Goal: Information Seeking & Learning: Learn about a topic

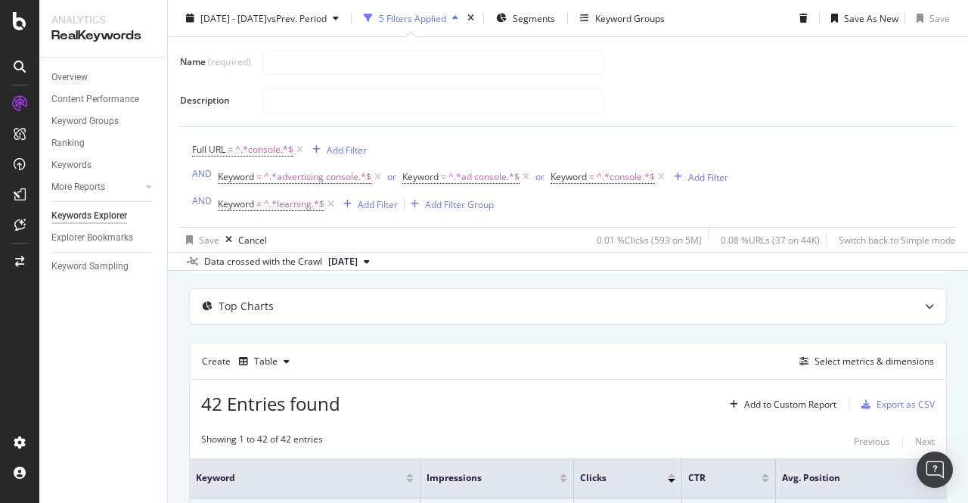
scroll to position [116, 0]
click at [482, 361] on div "Select metrics & dimensions" at bounding box center [875, 361] width 120 height 13
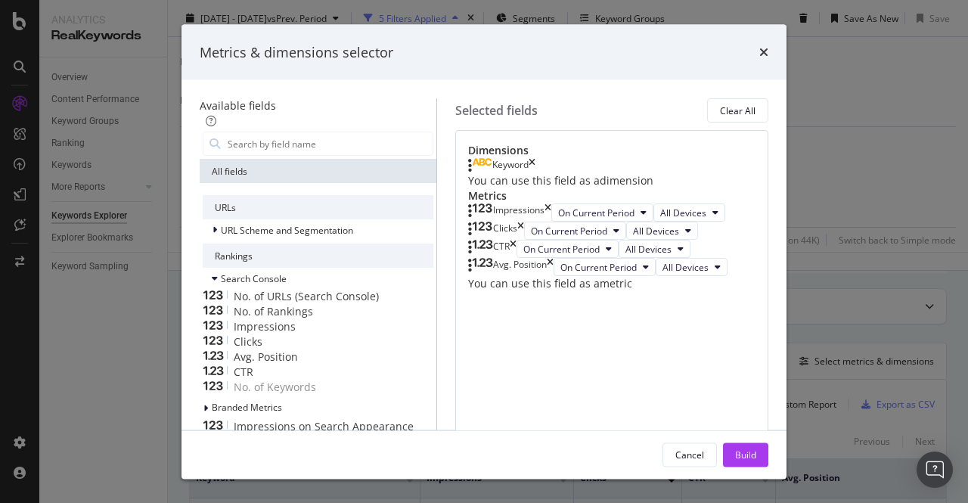
click at [482, 173] on div "Keyword" at bounding box center [501, 165] width 67 height 15
click at [482, 173] on icon "times" at bounding box center [532, 165] width 7 height 15
click at [424, 137] on input "Name (required)" at bounding box center [329, 143] width 207 height 23
click at [235, 318] on div "No. of Rankings" at bounding box center [318, 311] width 231 height 15
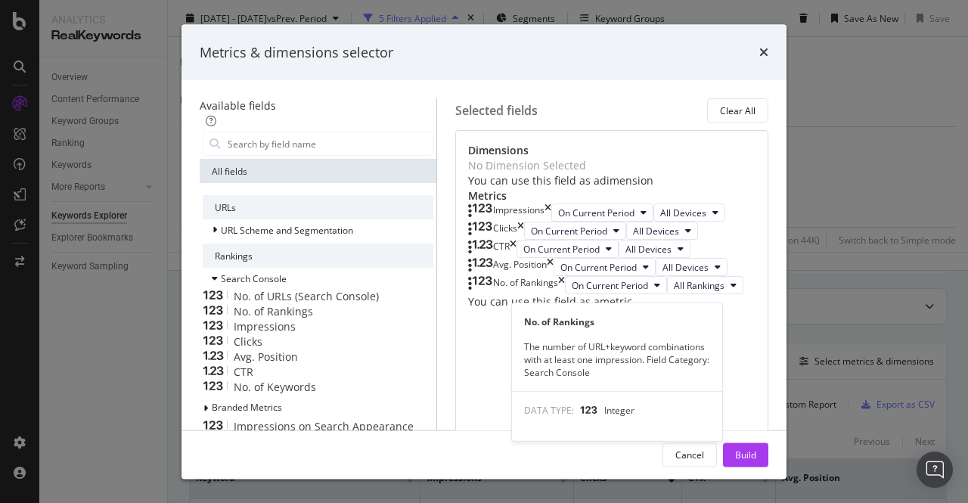
scroll to position [104, 0]
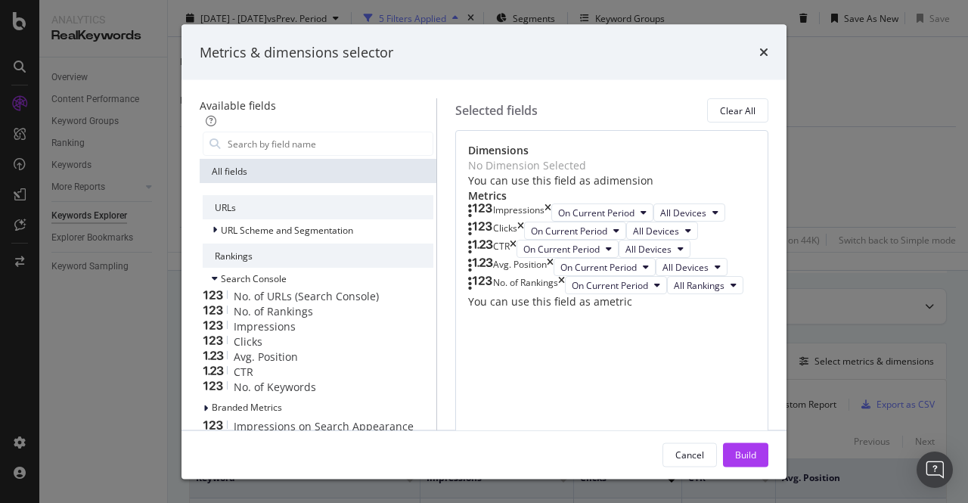
click at [250, 394] on span "No. of Keywords" at bounding box center [275, 387] width 82 height 14
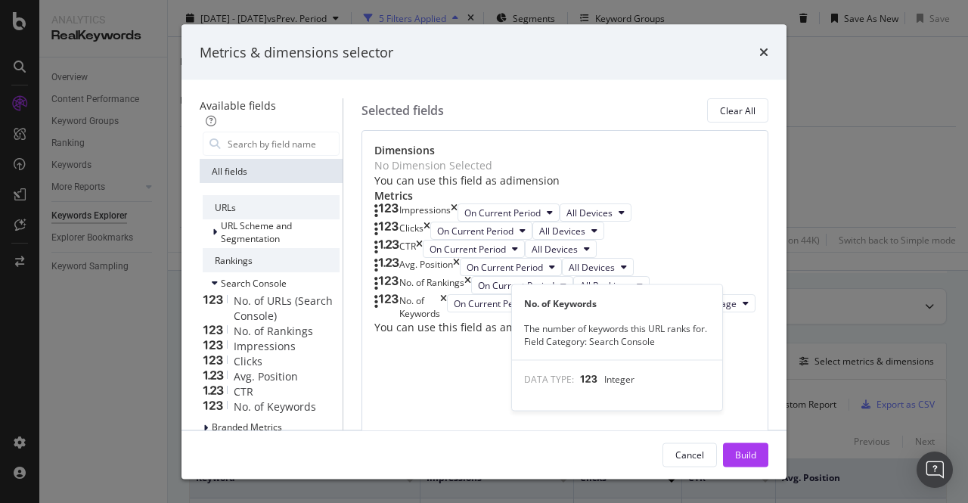
scroll to position [182, 0]
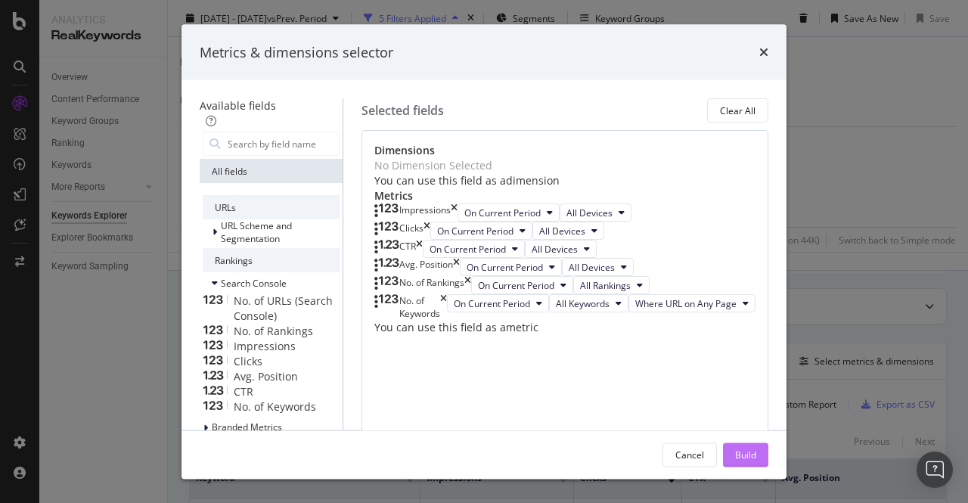
click at [482, 449] on button "Build" at bounding box center [745, 455] width 45 height 24
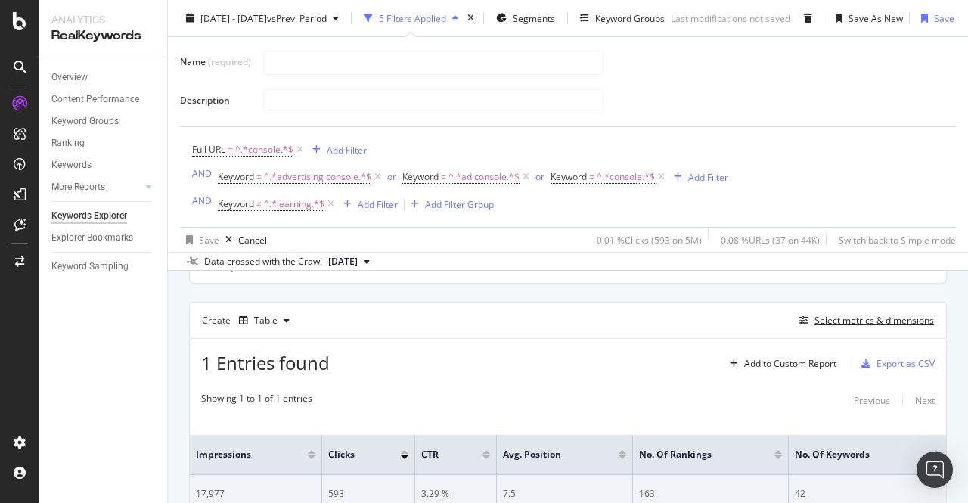
scroll to position [150, 0]
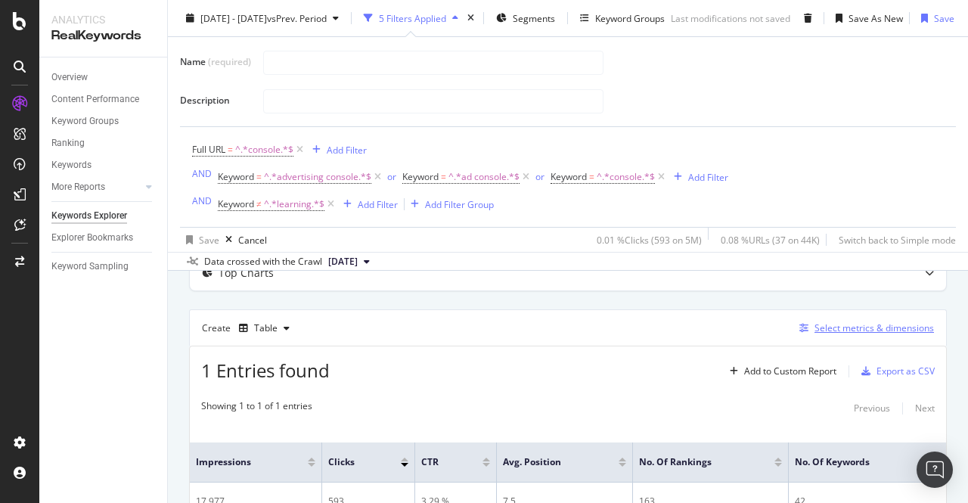
click at [482, 328] on div "Select metrics & dimensions" at bounding box center [875, 327] width 120 height 13
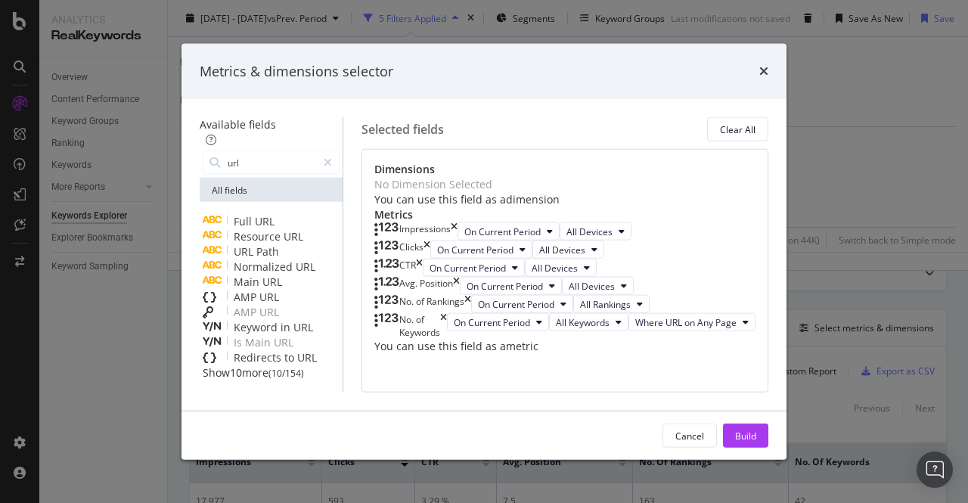
type input "url"
click at [255, 214] on span "URL" at bounding box center [265, 221] width 20 height 14
click at [482, 447] on div "Build" at bounding box center [745, 435] width 21 height 23
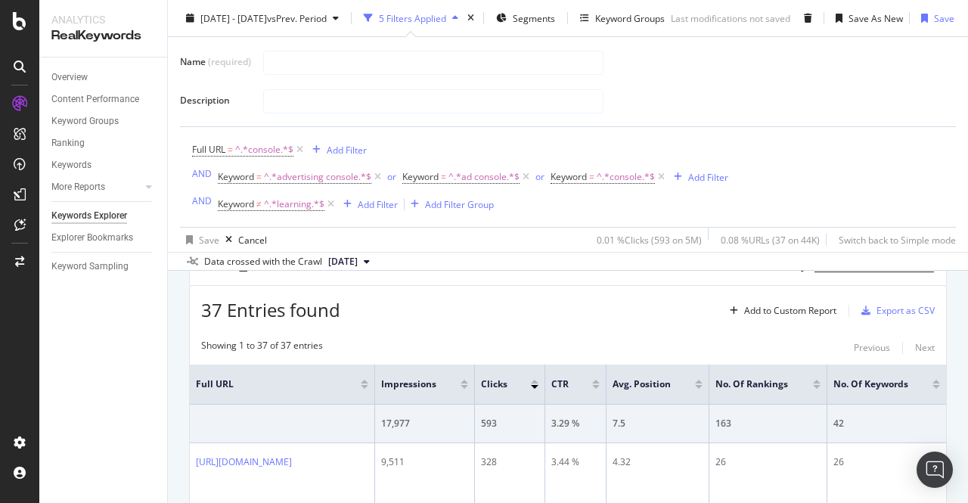
scroll to position [210, 0]
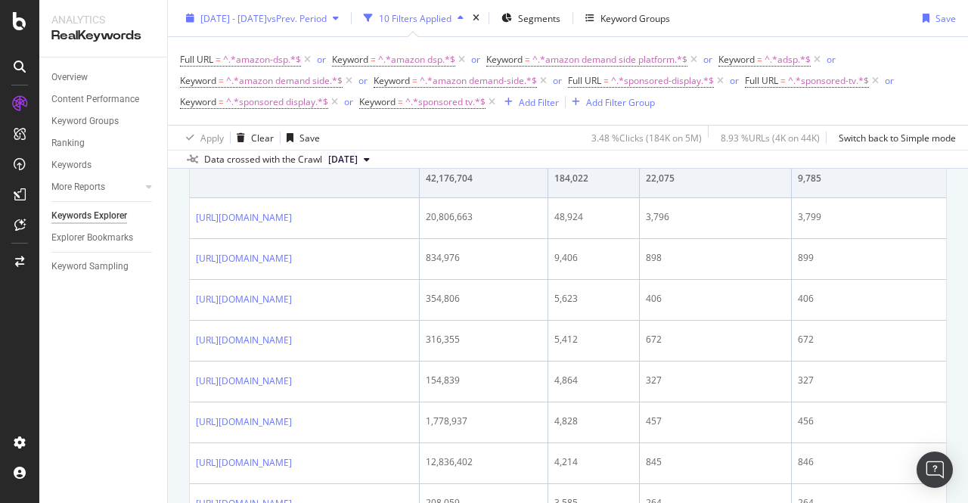
scroll to position [130, 0]
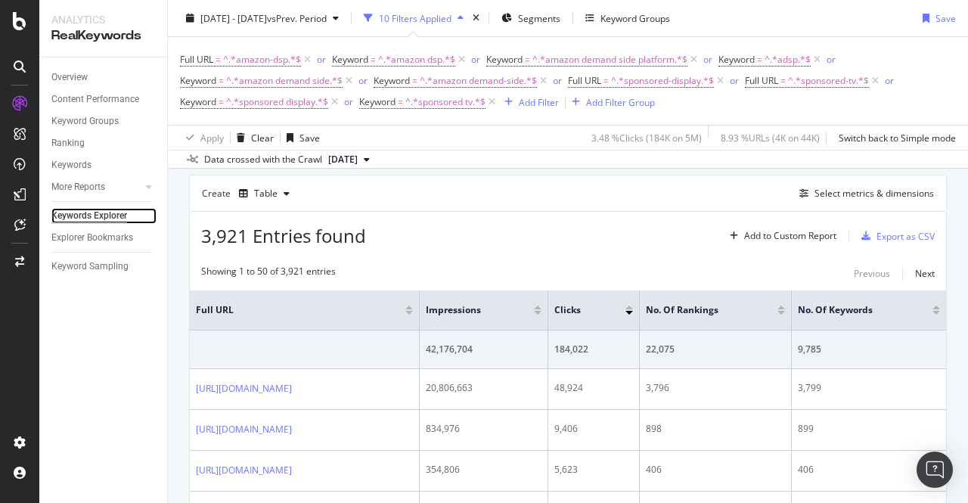
click at [90, 208] on div "Keywords Explorer" at bounding box center [89, 216] width 76 height 16
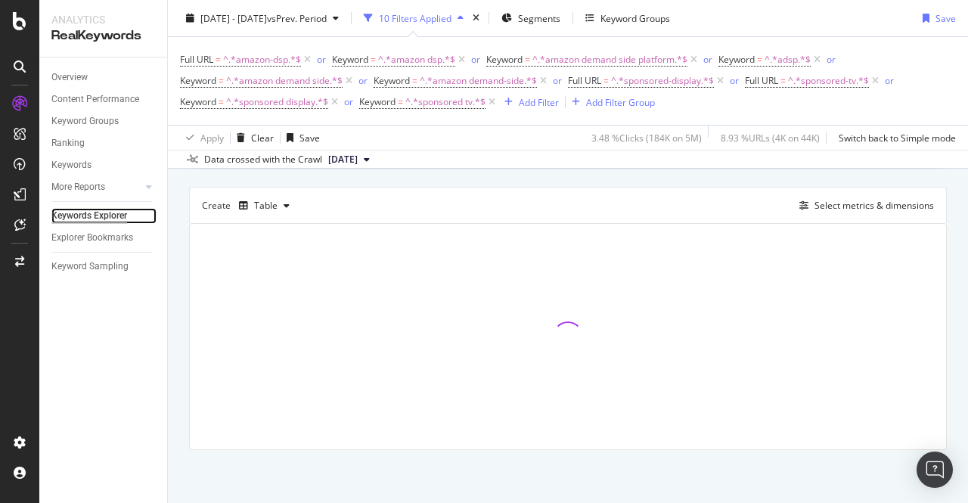
scroll to position [118, 0]
click at [254, 140] on div "Clear" at bounding box center [262, 137] width 23 height 13
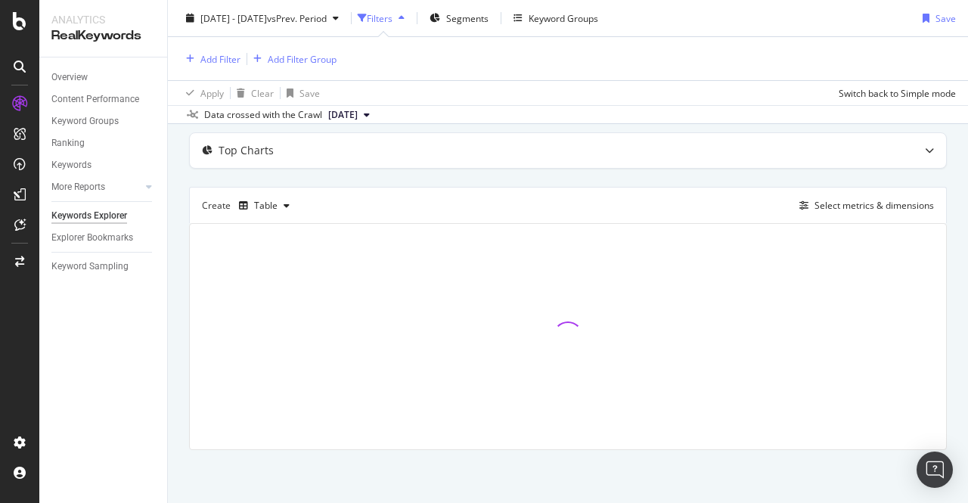
scroll to position [72, 0]
click at [228, 67] on div "Add Filter Add Filter Group" at bounding box center [568, 58] width 776 height 43
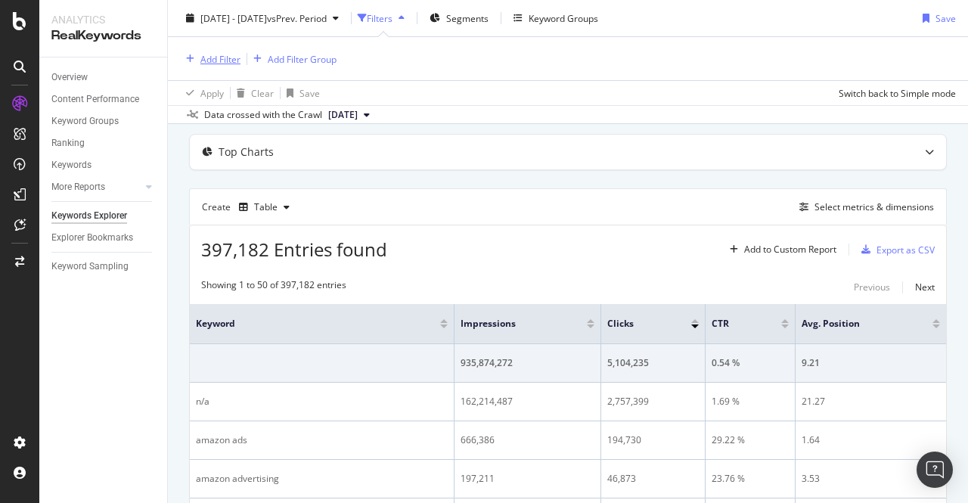
click at [226, 63] on div "Add Filter" at bounding box center [220, 58] width 40 height 13
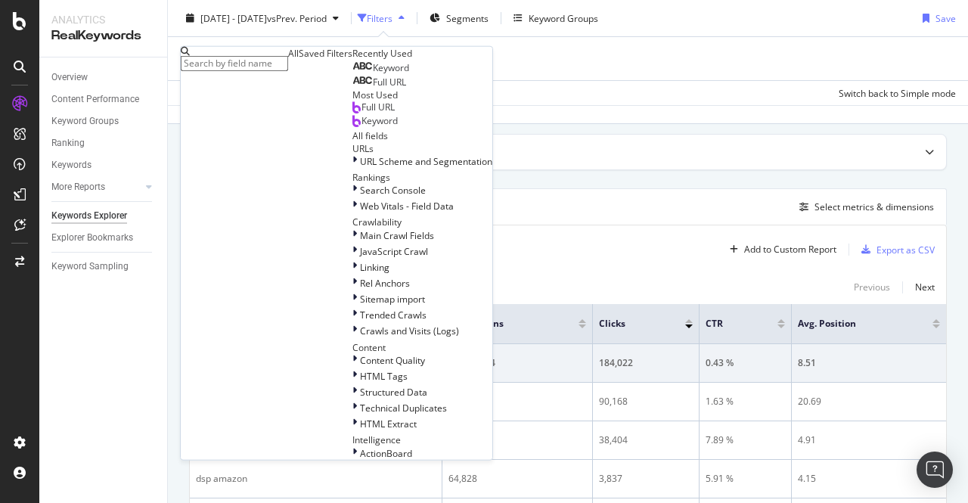
click at [373, 89] on span "Full URL" at bounding box center [389, 82] width 33 height 13
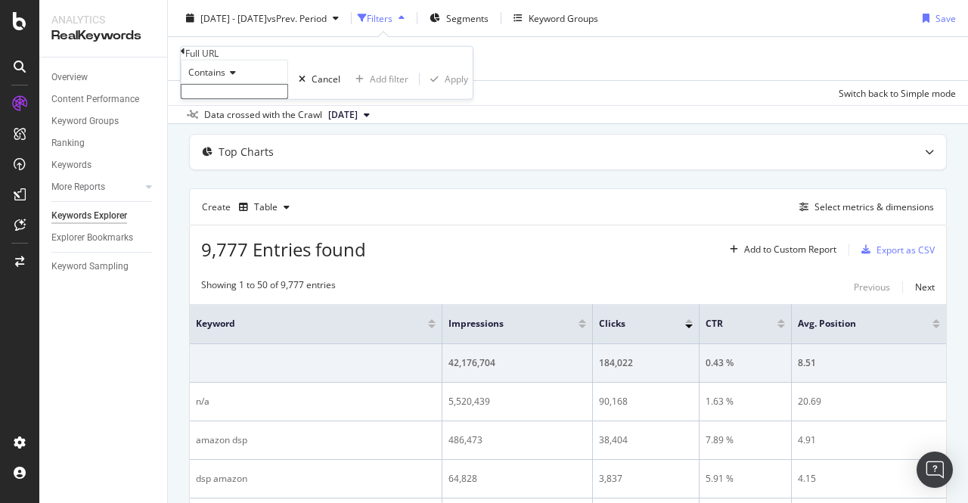
click at [242, 99] on input "text" at bounding box center [234, 91] width 107 height 15
type input "console"
click at [360, 108] on div "Contains console Cancel Add filter Apply" at bounding box center [327, 84] width 292 height 48
click at [445, 90] on div "Apply" at bounding box center [456, 83] width 23 height 13
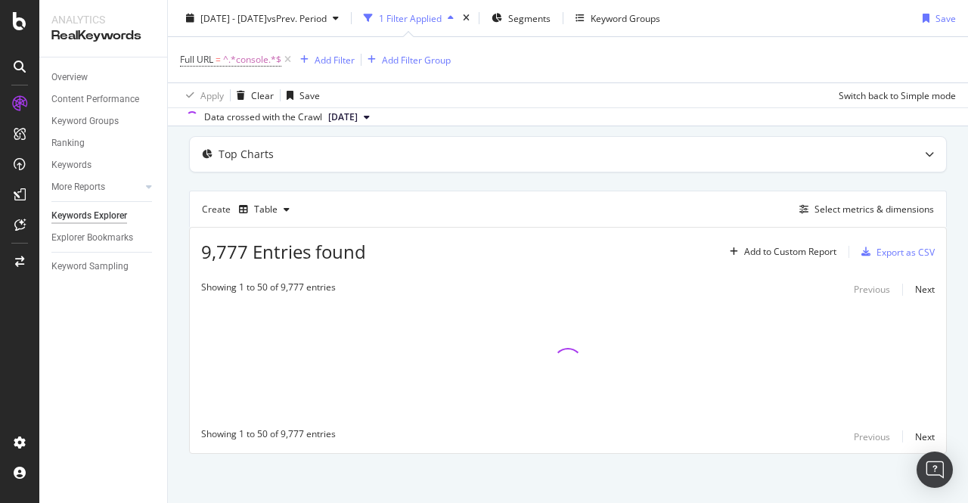
scroll to position [74, 0]
click at [833, 193] on div "Create Table Select metrics & dimensions" at bounding box center [568, 206] width 758 height 36
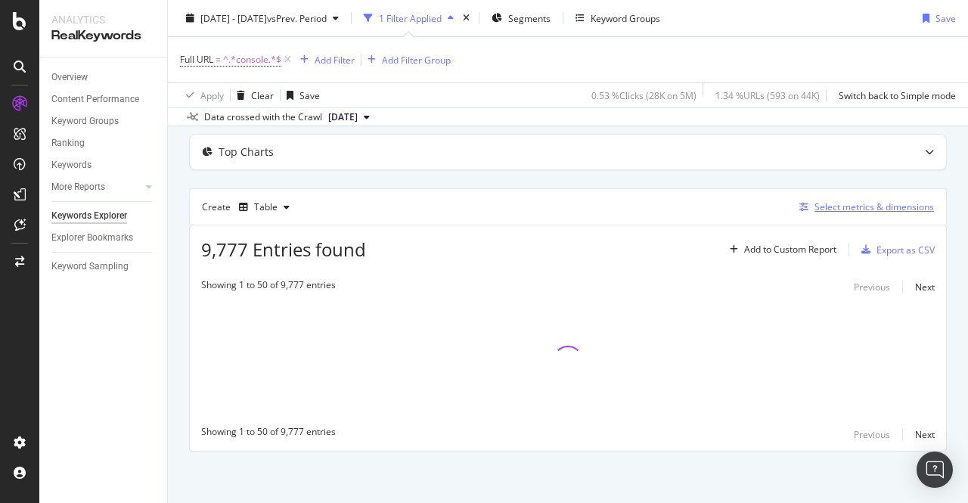
click at [831, 203] on div "Select metrics & dimensions" at bounding box center [875, 206] width 120 height 13
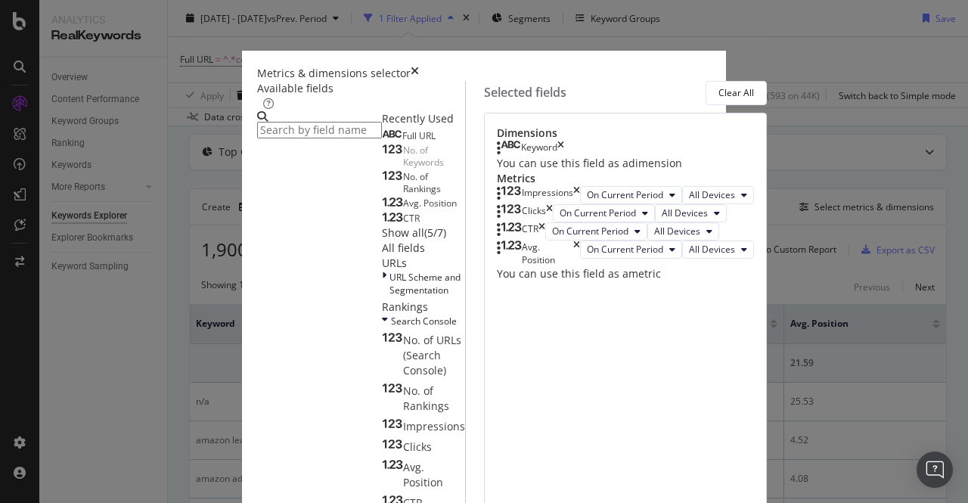
click at [564, 156] on div "Keyword" at bounding box center [530, 148] width 67 height 15
click at [382, 142] on div "Full URL" at bounding box center [409, 136] width 54 height 12
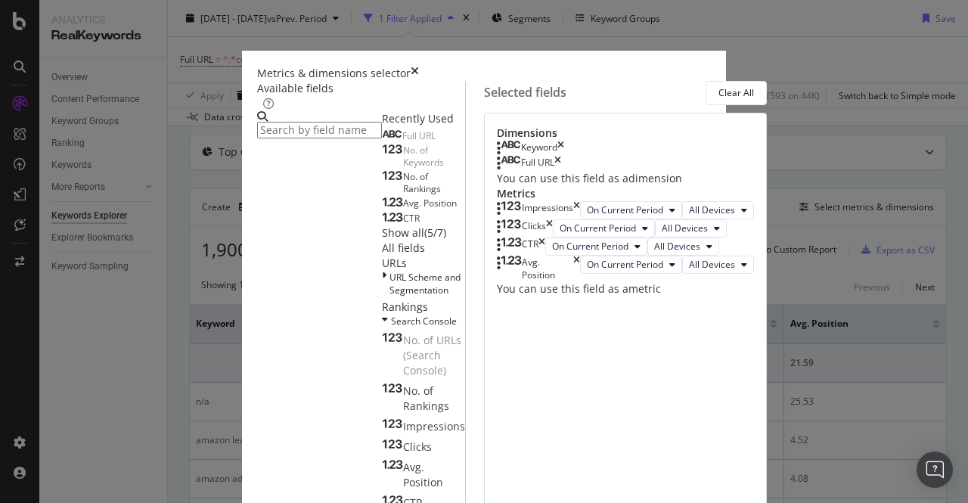
click at [564, 156] on div "Keyword" at bounding box center [530, 148] width 67 height 15
click at [564, 156] on icon "times" at bounding box center [560, 148] width 7 height 15
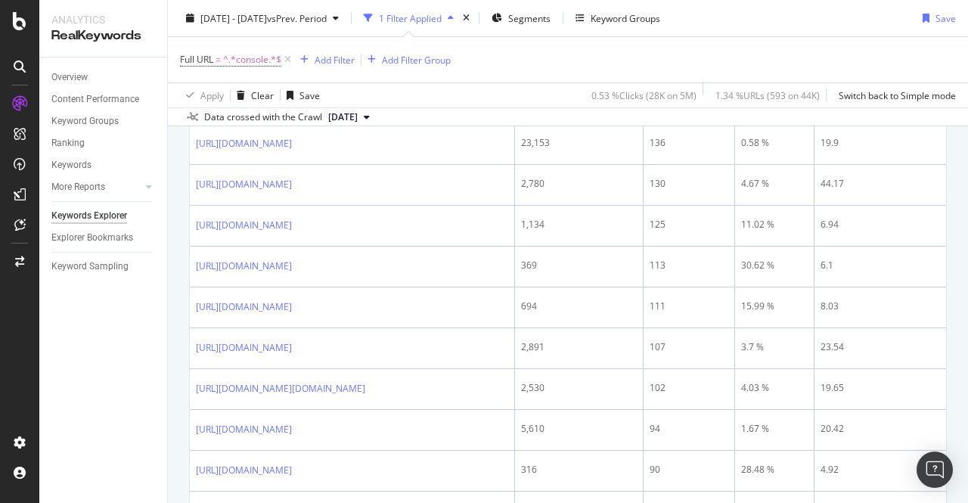
scroll to position [1110, 0]
drag, startPoint x: 307, startPoint y: 227, endPoint x: 194, endPoint y: 196, distance: 117.6
click at [194, 123] on td "https://advertising.amazon.com/resources/whats-new/posts-in-amazon-ads-console" at bounding box center [352, 102] width 325 height 41
copy link "https://advertising.amazon.com/resources/whats-new/posts-in-amazon-ads-console"
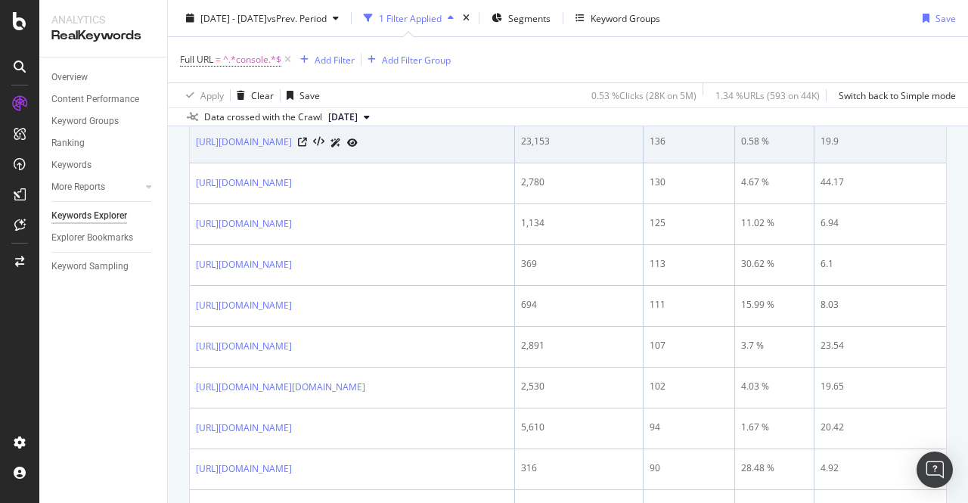
drag, startPoint x: 342, startPoint y: 284, endPoint x: 192, endPoint y: 256, distance: 152.4
click at [192, 163] on td "[URL][DOMAIN_NAME]" at bounding box center [352, 143] width 325 height 41
copy link "[URL][DOMAIN_NAME]"
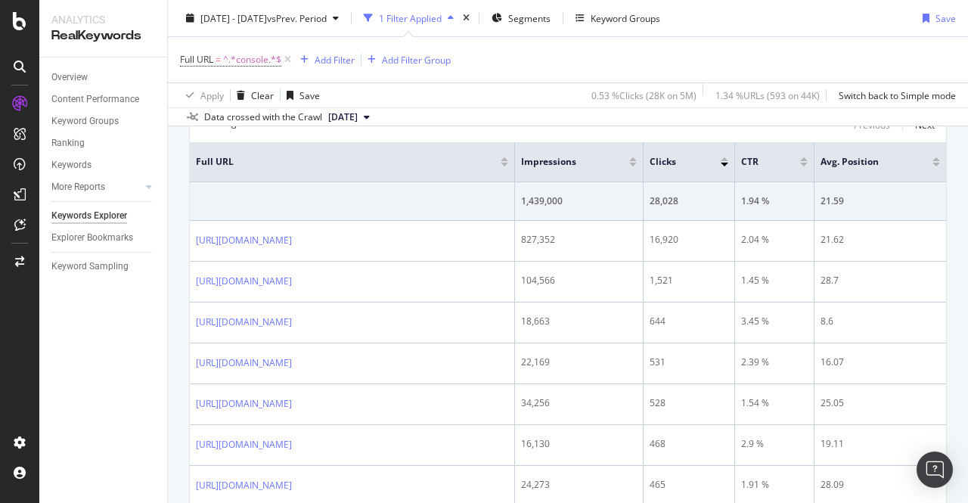
scroll to position [233, 0]
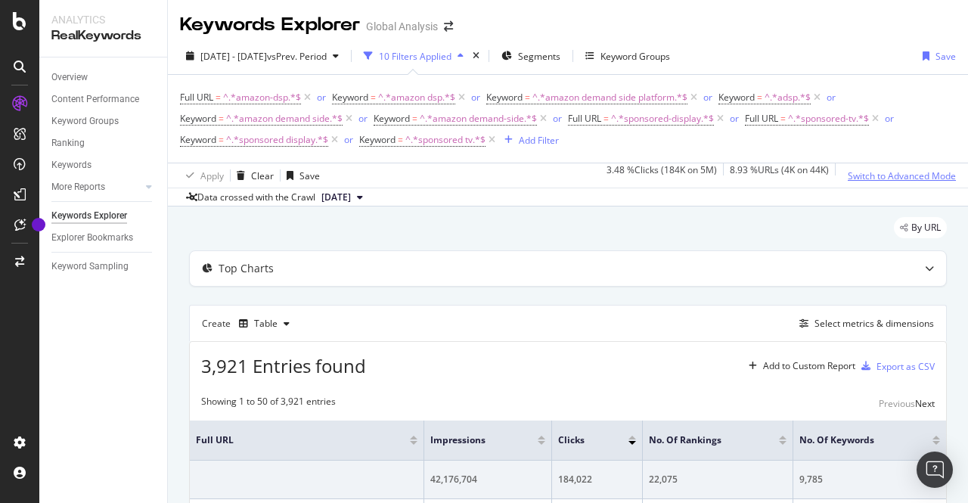
click at [880, 183] on div "Switch to Advanced Mode" at bounding box center [902, 175] width 108 height 23
click at [654, 142] on div "Add Filter Group" at bounding box center [620, 140] width 69 height 13
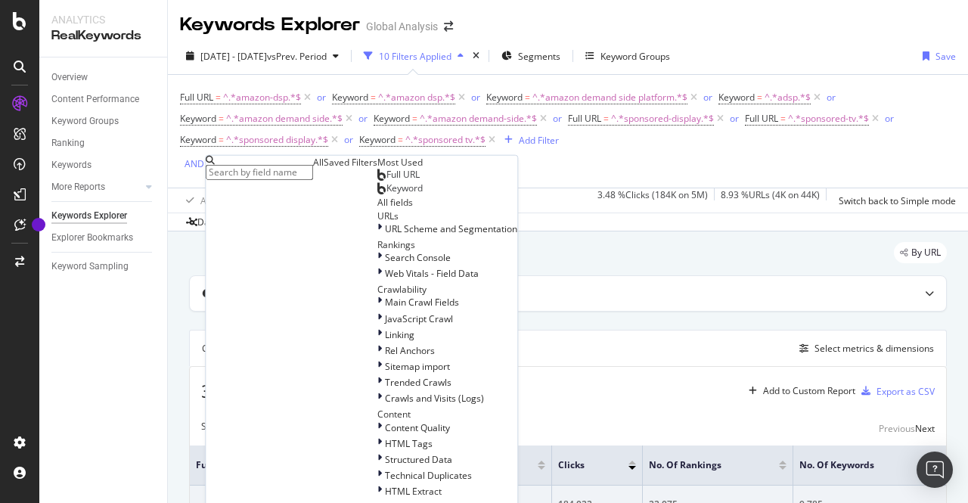
click at [387, 194] on span "Keyword" at bounding box center [405, 188] width 36 height 13
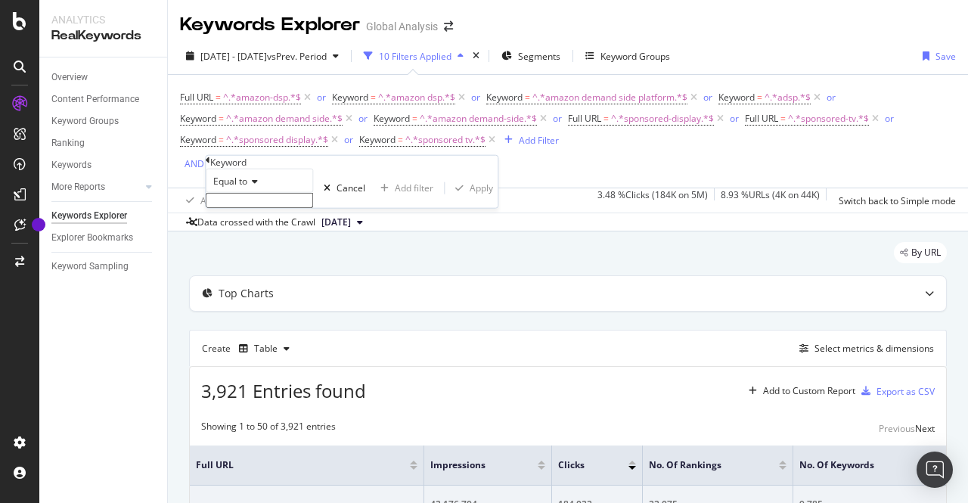
click at [247, 188] on span "Equal to" at bounding box center [230, 181] width 34 height 13
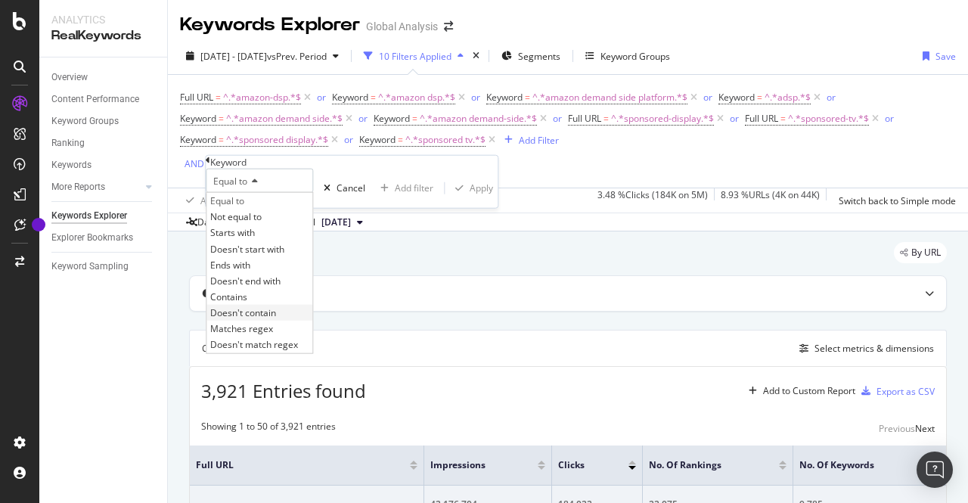
click at [257, 319] on span "Doesn't contain" at bounding box center [243, 312] width 66 height 13
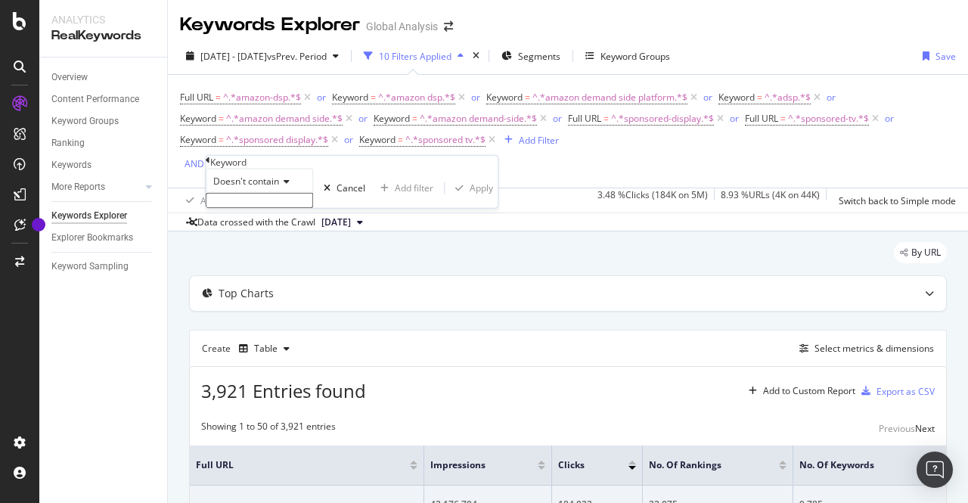
click at [257, 208] on input "text" at bounding box center [259, 200] width 107 height 15
type input "learning console"
click at [395, 199] on div "Add filter" at bounding box center [414, 192] width 39 height 13
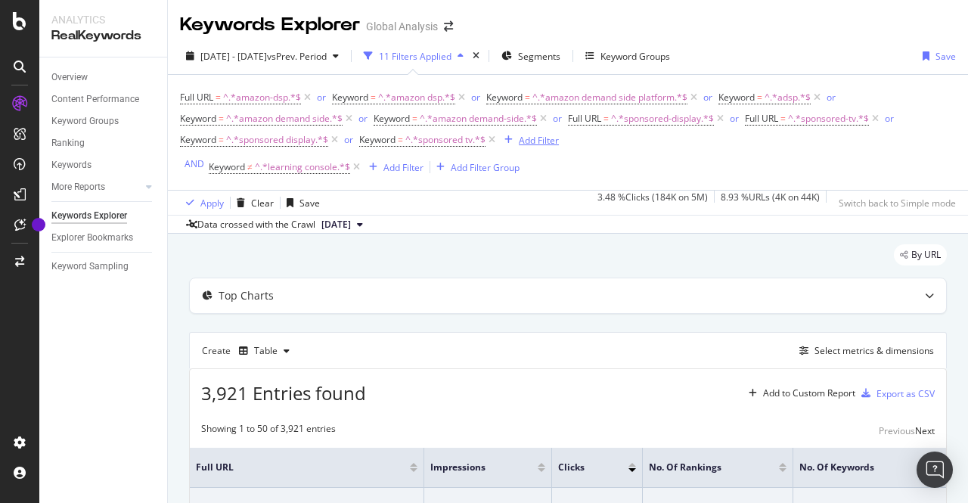
click at [541, 136] on div "Add Filter" at bounding box center [539, 140] width 40 height 13
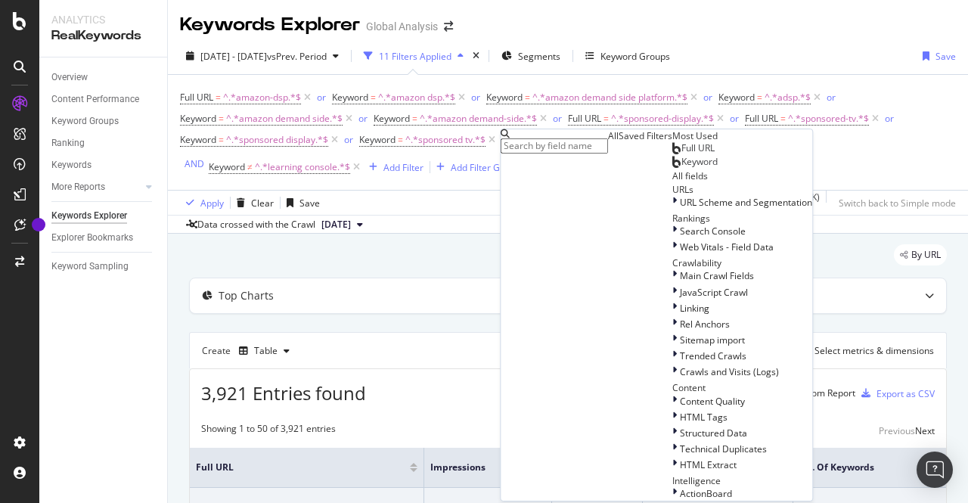
click at [682, 154] on span "Full URL" at bounding box center [698, 147] width 33 height 13
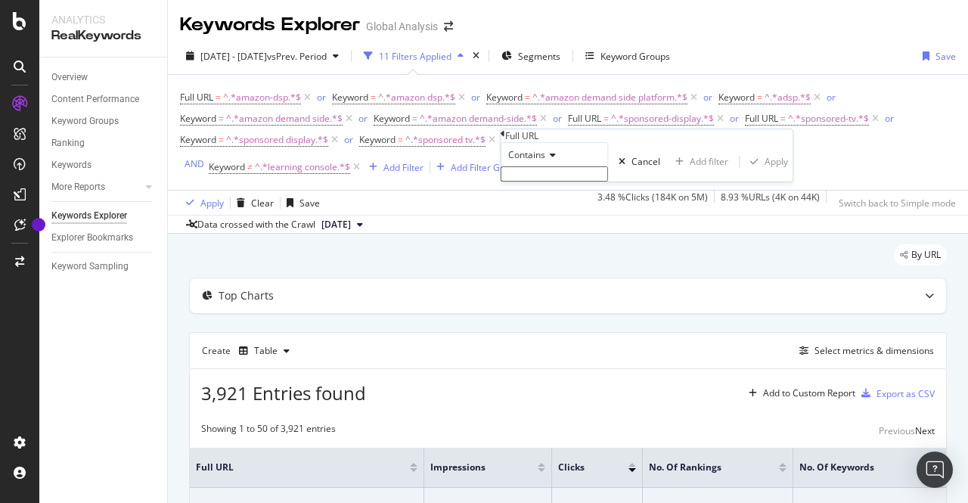
click at [541, 182] on input "text" at bounding box center [554, 173] width 107 height 15
type input "console"
click at [690, 172] on div "Add filter" at bounding box center [709, 166] width 39 height 13
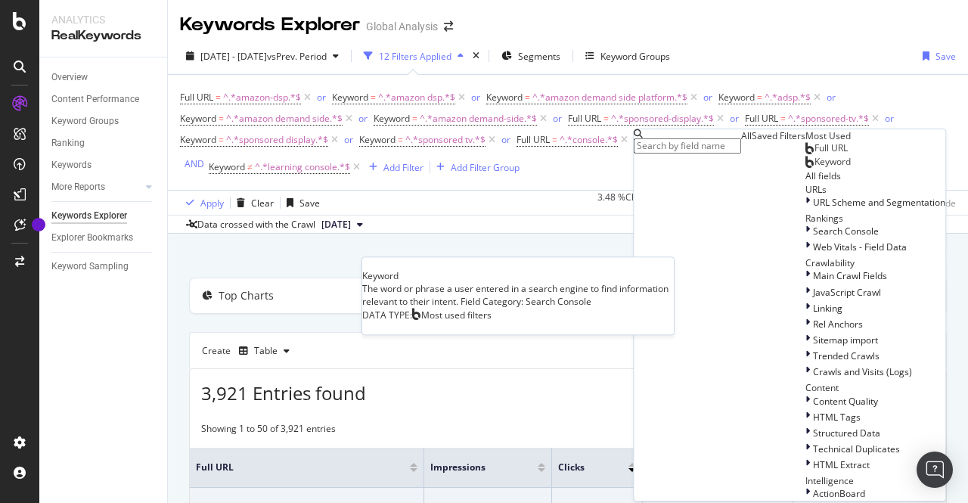
click at [815, 168] on span "Keyword" at bounding box center [833, 161] width 36 height 13
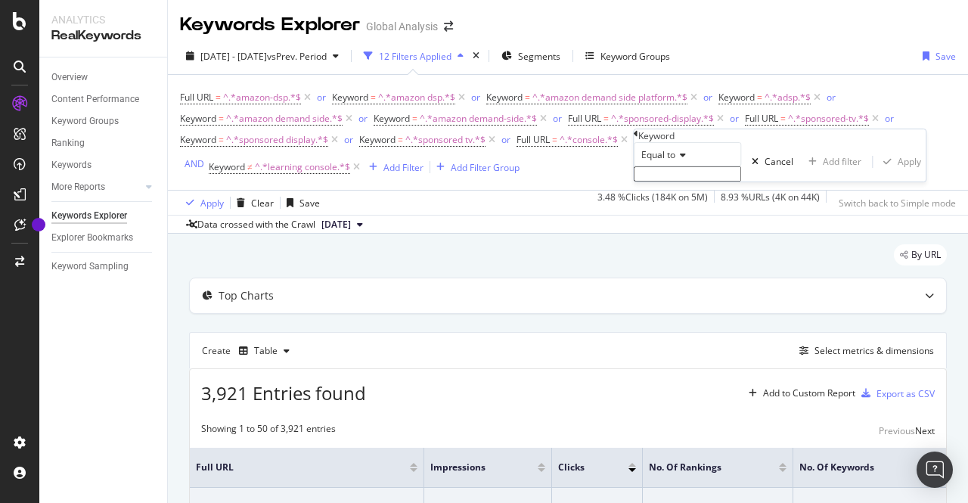
click at [671, 161] on span "Equal to" at bounding box center [658, 154] width 34 height 13
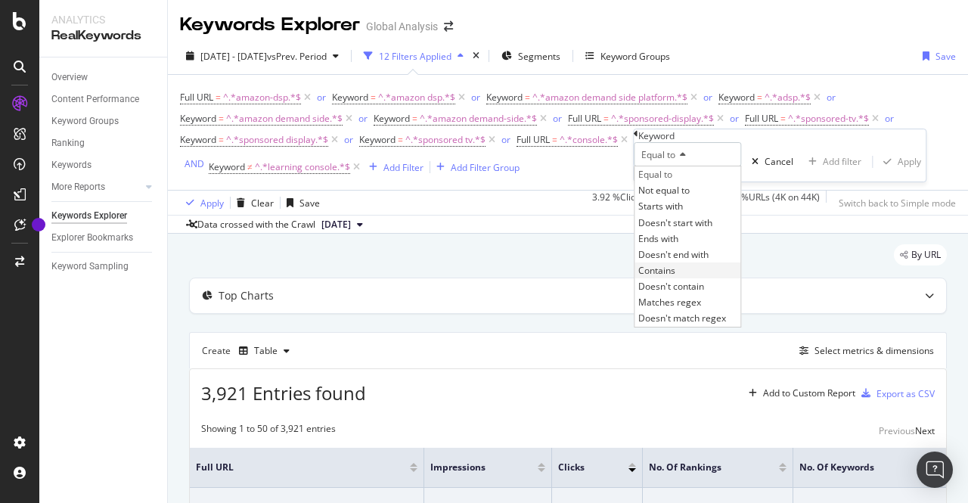
click at [675, 277] on span "Contains" at bounding box center [656, 270] width 37 height 13
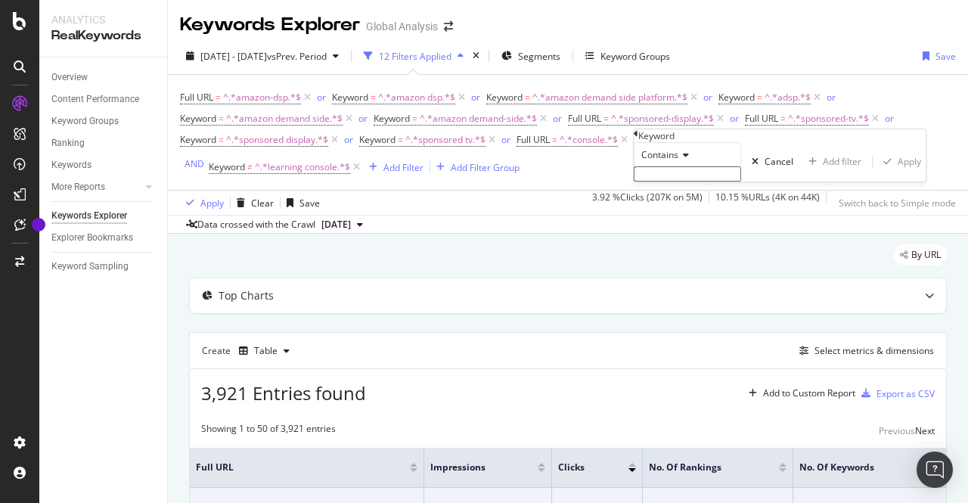
click at [663, 161] on span "Contains" at bounding box center [659, 154] width 37 height 13
click at [726, 157] on div "Contains Cancel Add filter Apply" at bounding box center [780, 161] width 292 height 39
click at [697, 182] on input "text" at bounding box center [687, 173] width 107 height 15
type input "console"
click at [898, 172] on div "Apply" at bounding box center [909, 166] width 23 height 13
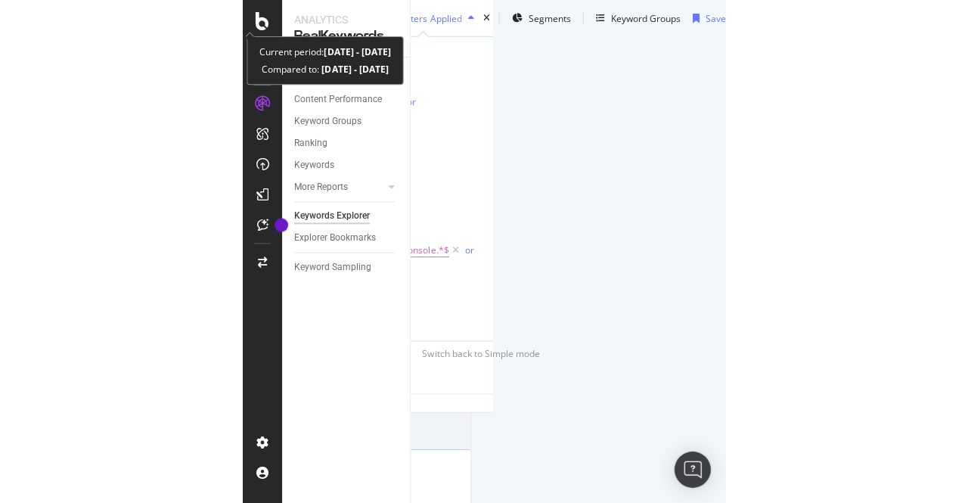
scroll to position [357, 303]
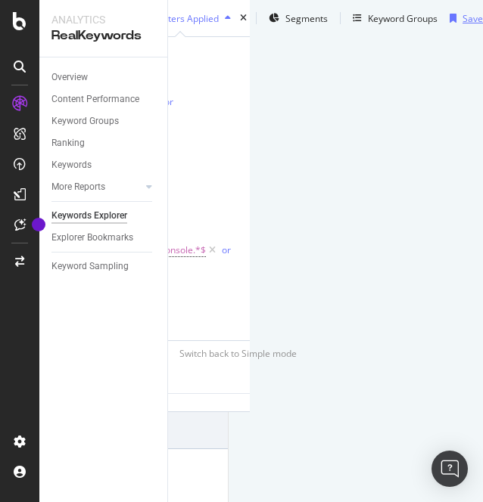
click at [457, 7] on div "Save" at bounding box center [462, 18] width 39 height 23
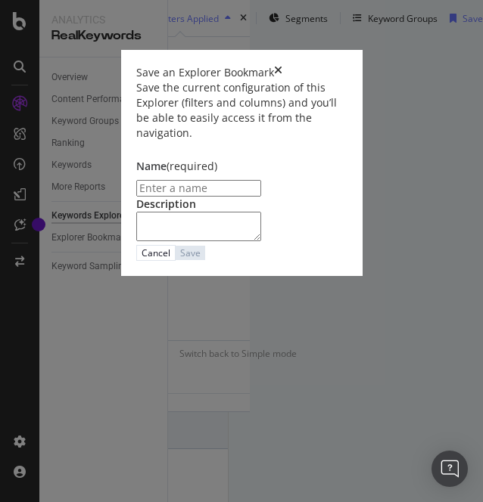
scroll to position [357, 0]
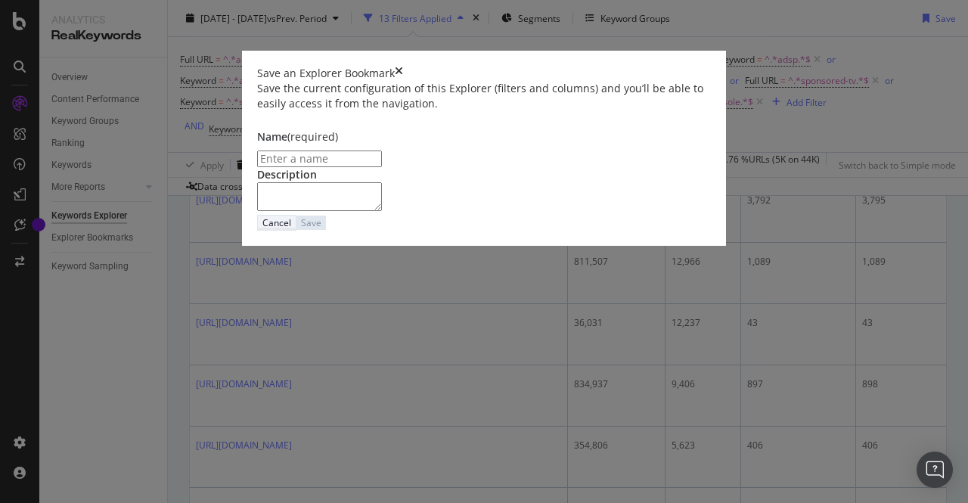
click at [291, 229] on div "Cancel" at bounding box center [276, 222] width 29 height 13
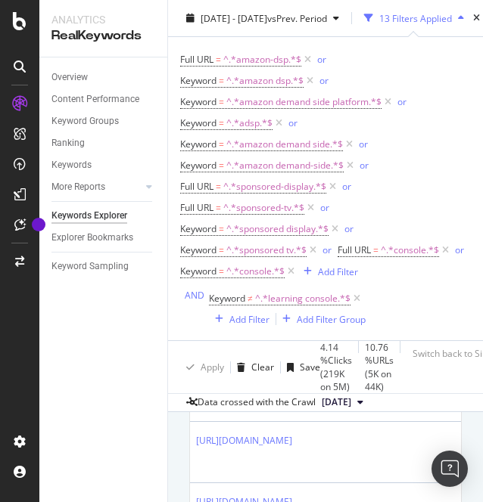
scroll to position [803, 0]
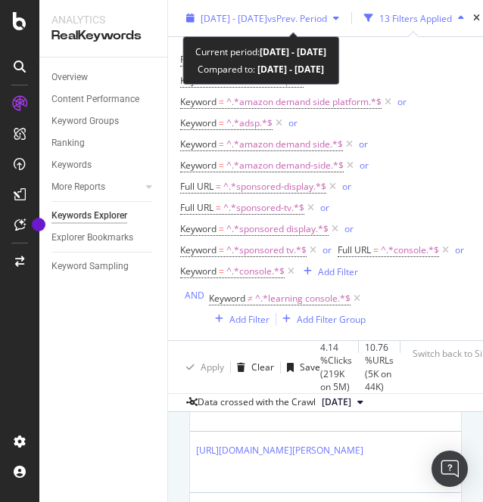
click at [345, 19] on div "button" at bounding box center [336, 18] width 18 height 9
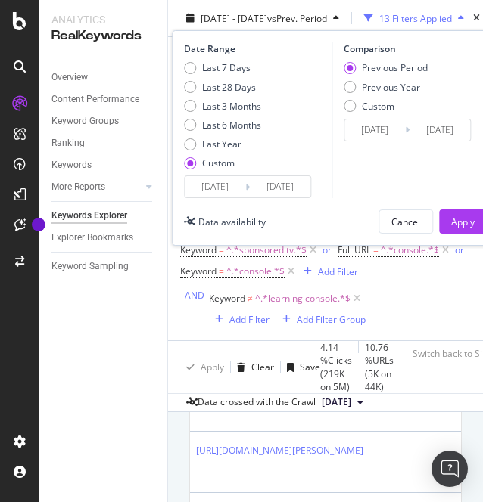
click at [345, 19] on div "button" at bounding box center [336, 18] width 18 height 9
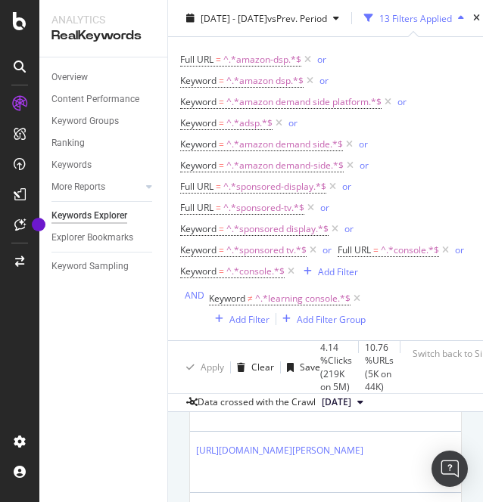
click at [449, 25] on div "13 Filters Applied" at bounding box center [414, 18] width 112 height 23
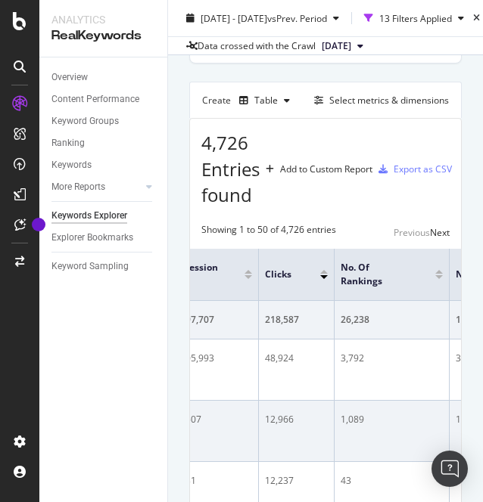
scroll to position [0, 405]
